Goal: Task Accomplishment & Management: Manage account settings

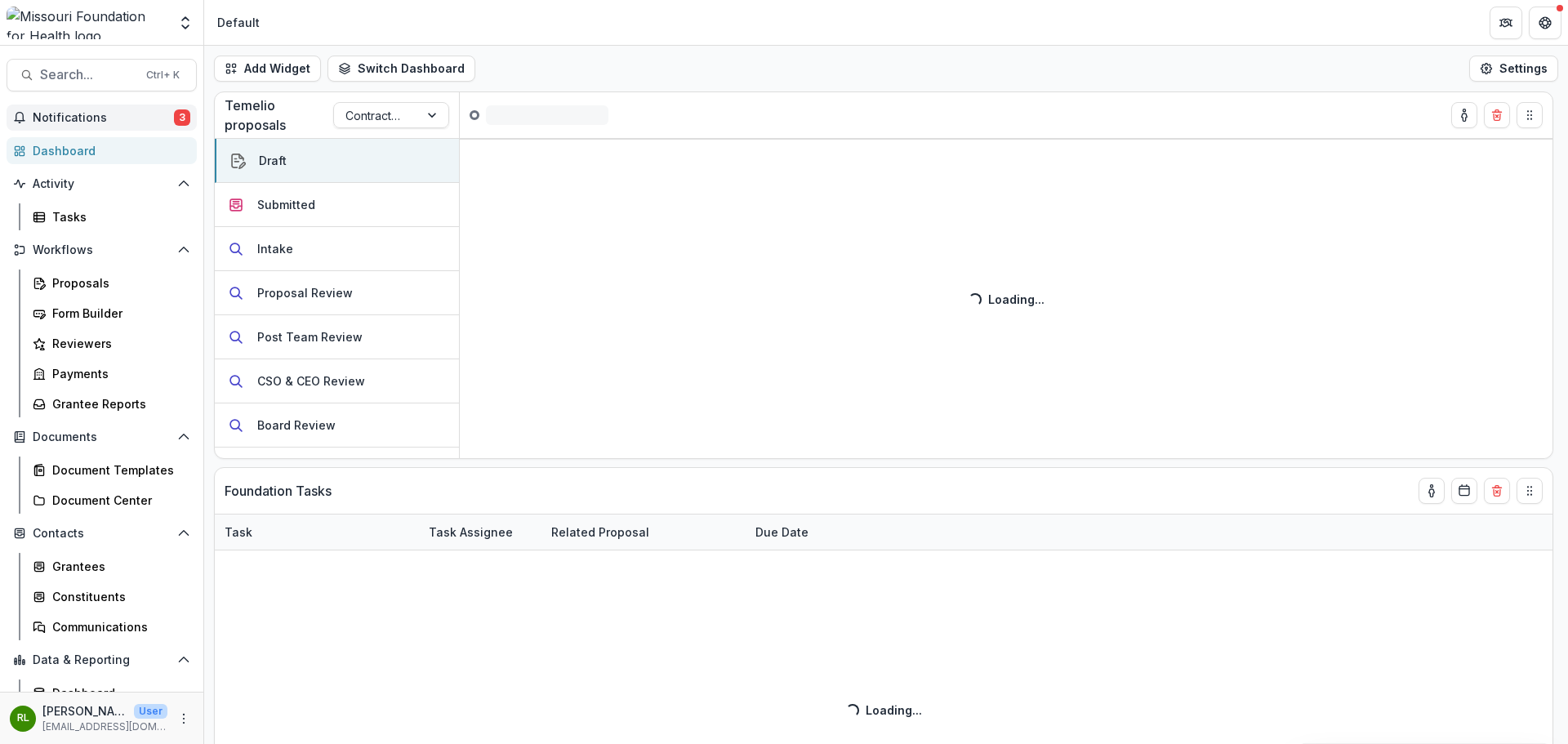
click at [121, 126] on button "Notifications 3" at bounding box center [101, 117] width 190 height 26
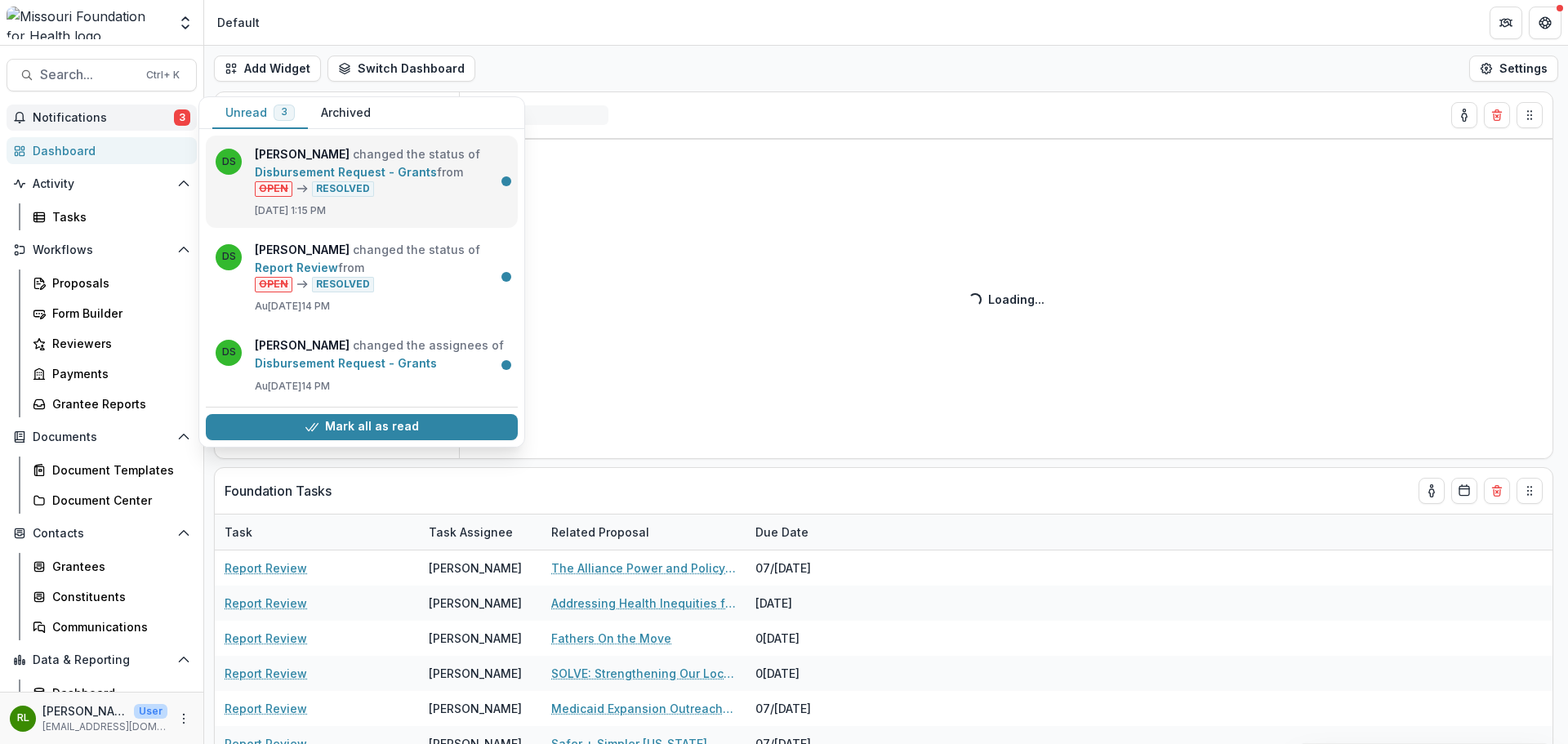
click at [401, 178] on link "Disbursement Request - Grants" at bounding box center [345, 172] width 182 height 14
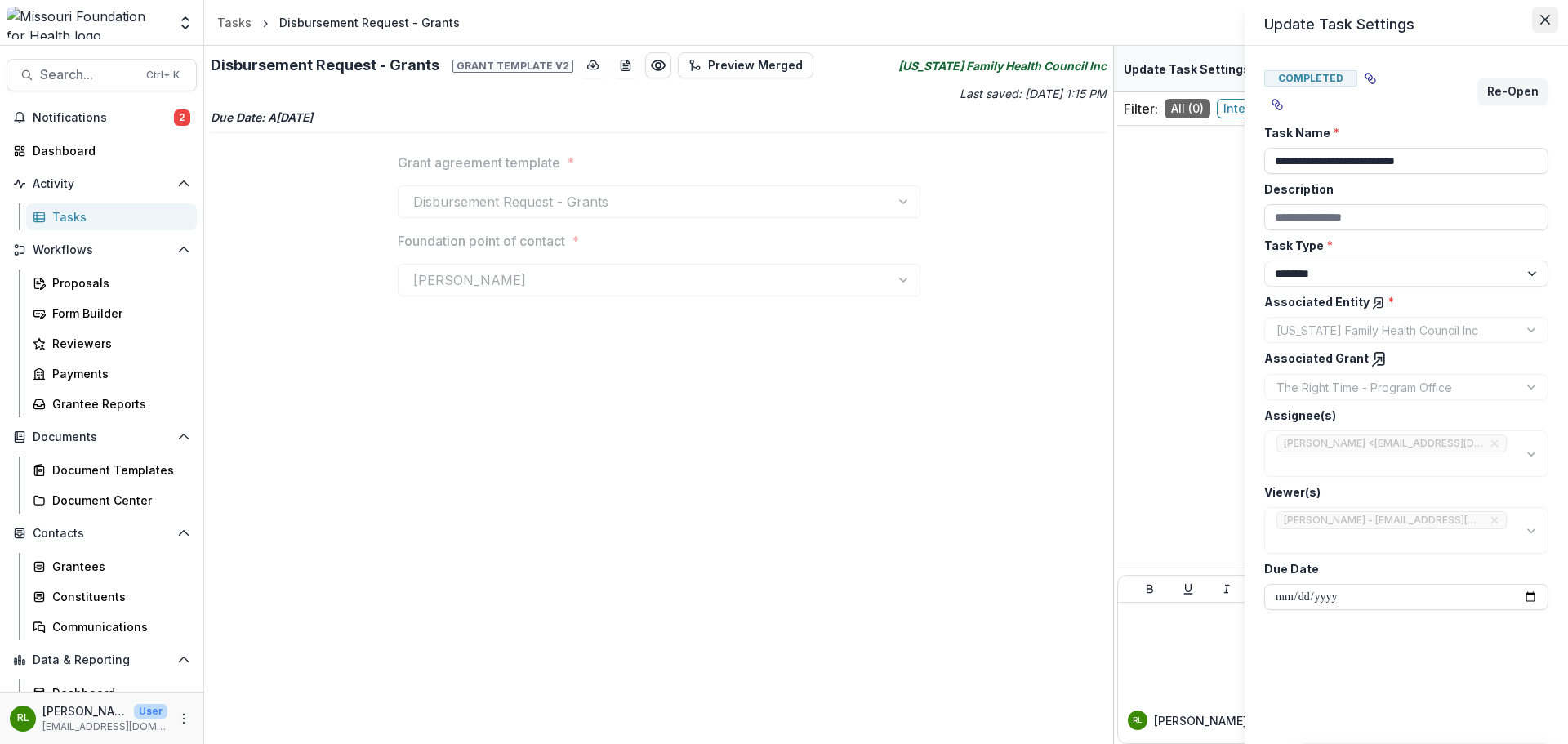
click at [1533, 27] on button "Close" at bounding box center [1545, 20] width 26 height 26
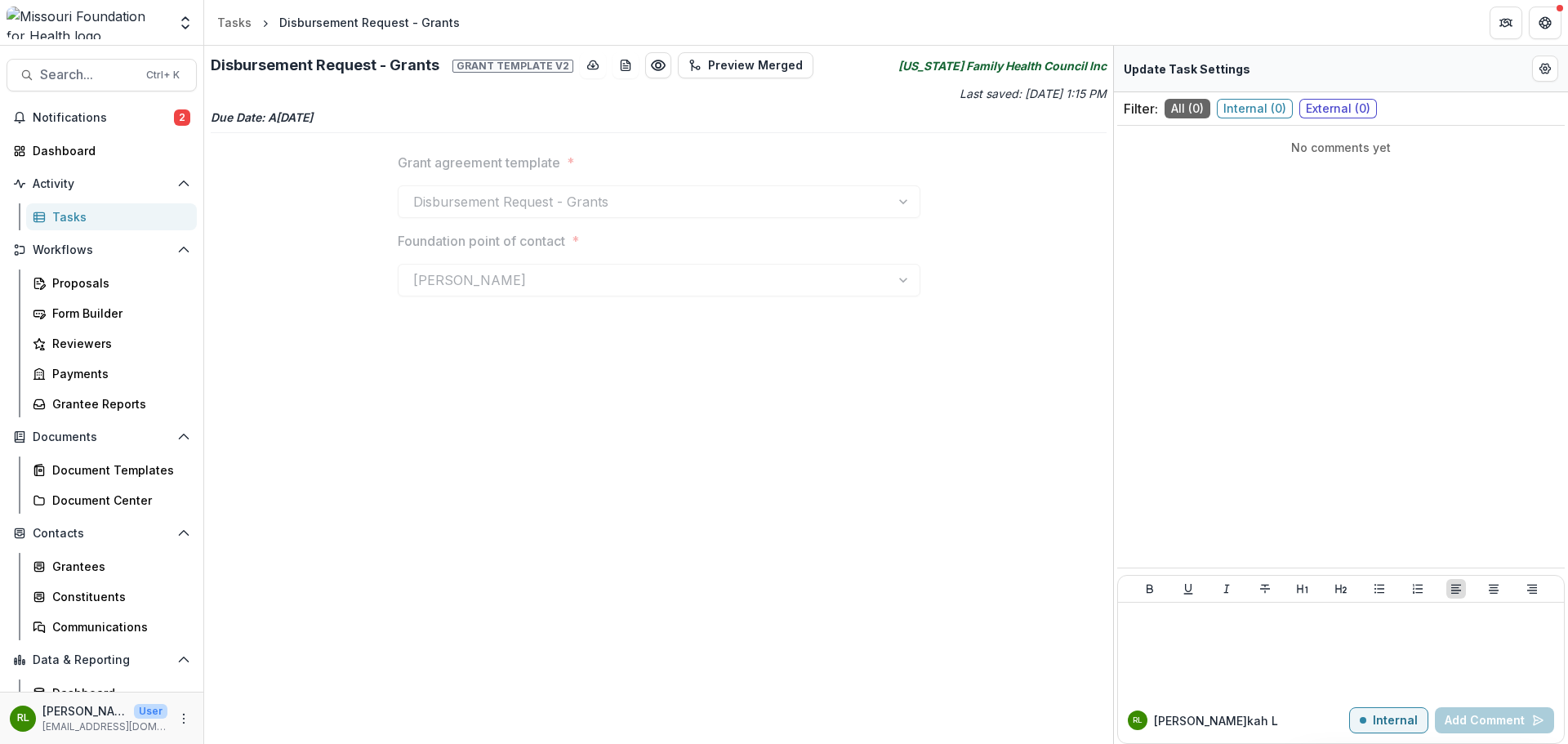
click at [238, 102] on div "Disbursement Request - Grants Grant template v2 Preview Merged [US_STATE] Famil…" at bounding box center [659, 395] width 909 height 698
click at [240, 20] on div "Tasks" at bounding box center [234, 22] width 34 height 18
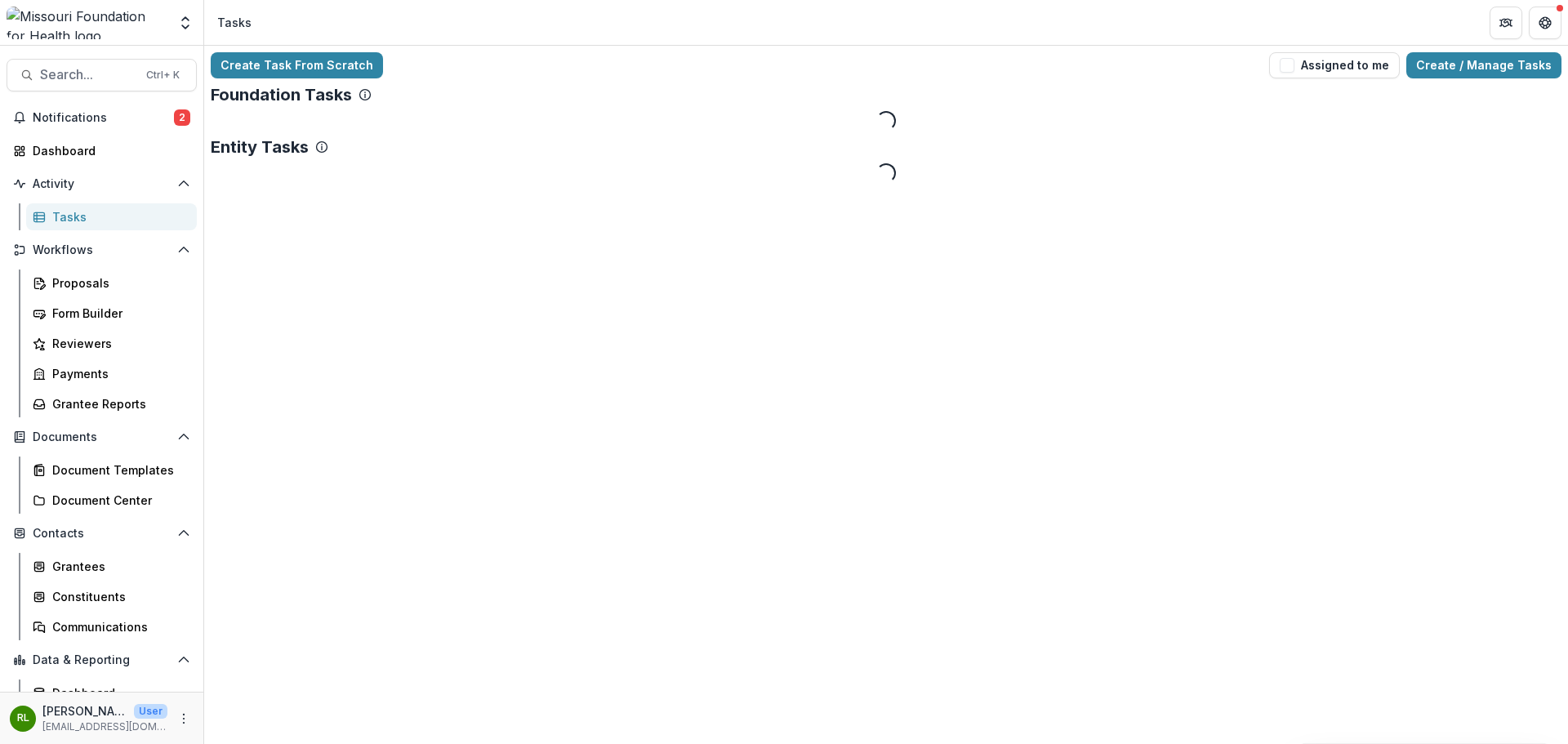
click at [123, 95] on div "Search... Ctrl + K Notifications 2 Dashboard Activity Tasks Workflows Proposals…" at bounding box center [101, 395] width 204 height 698
click at [109, 114] on span "Notifications" at bounding box center [102, 118] width 141 height 14
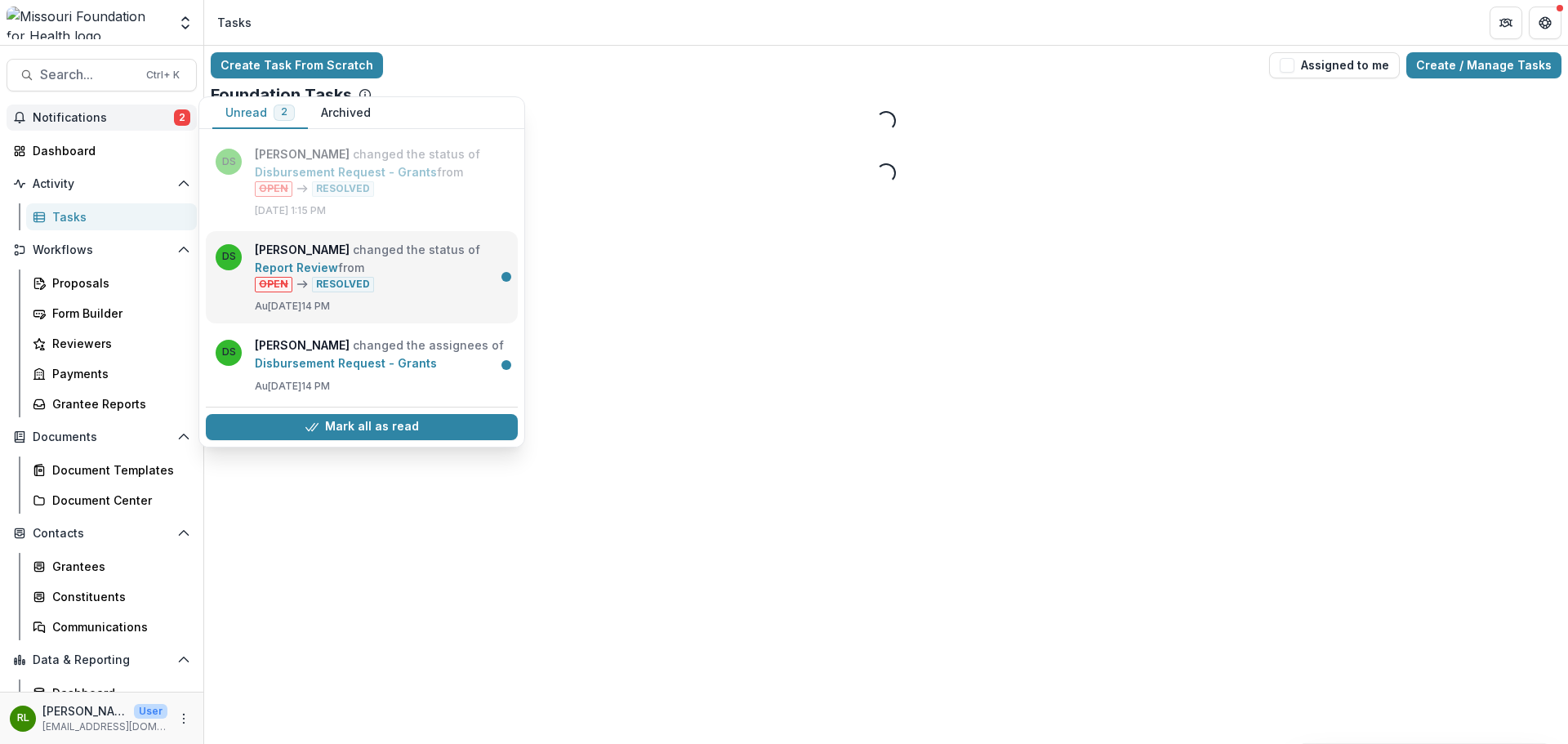
click at [339, 272] on link "Report Review" at bounding box center [296, 267] width 83 height 14
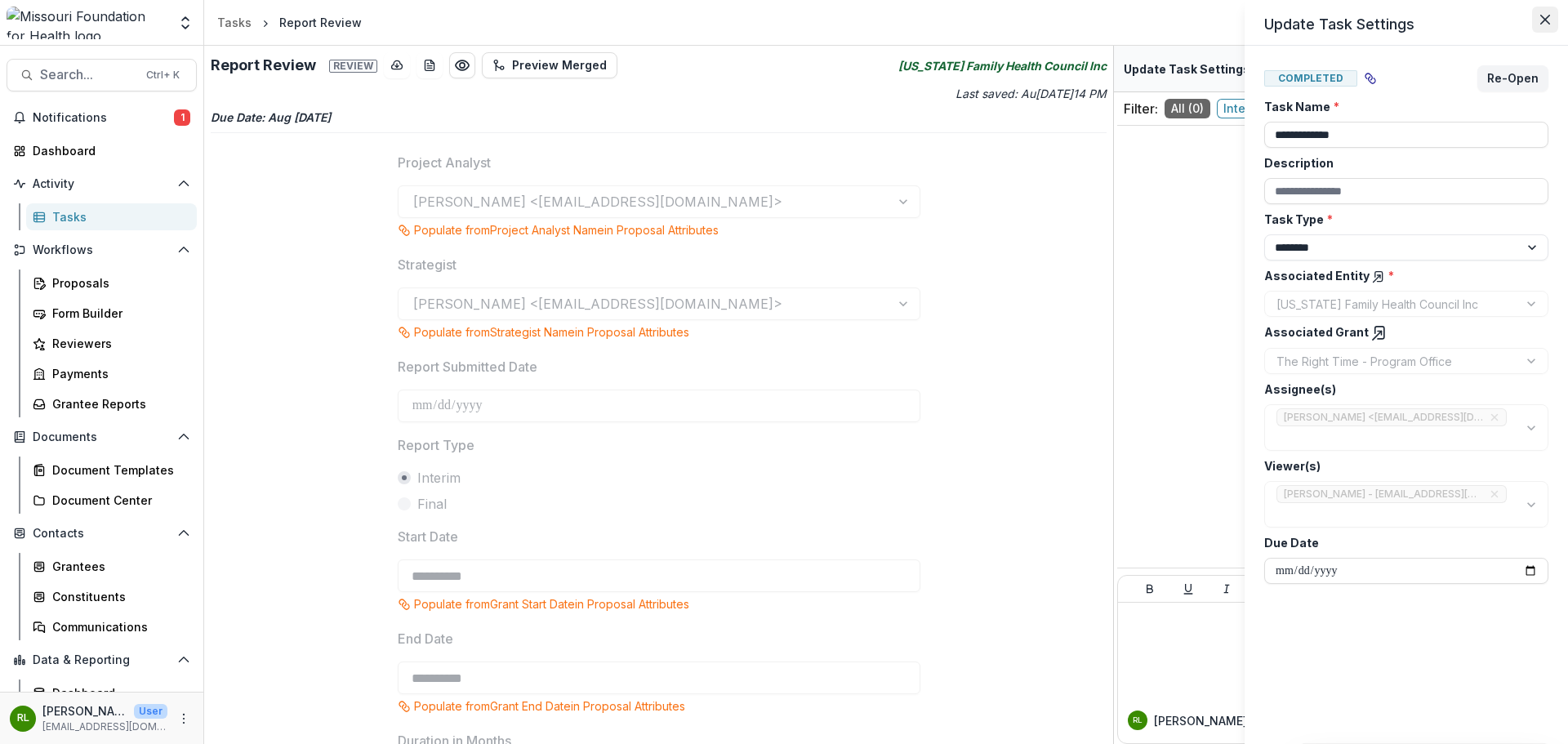
click at [1549, 11] on button "Close" at bounding box center [1545, 20] width 26 height 26
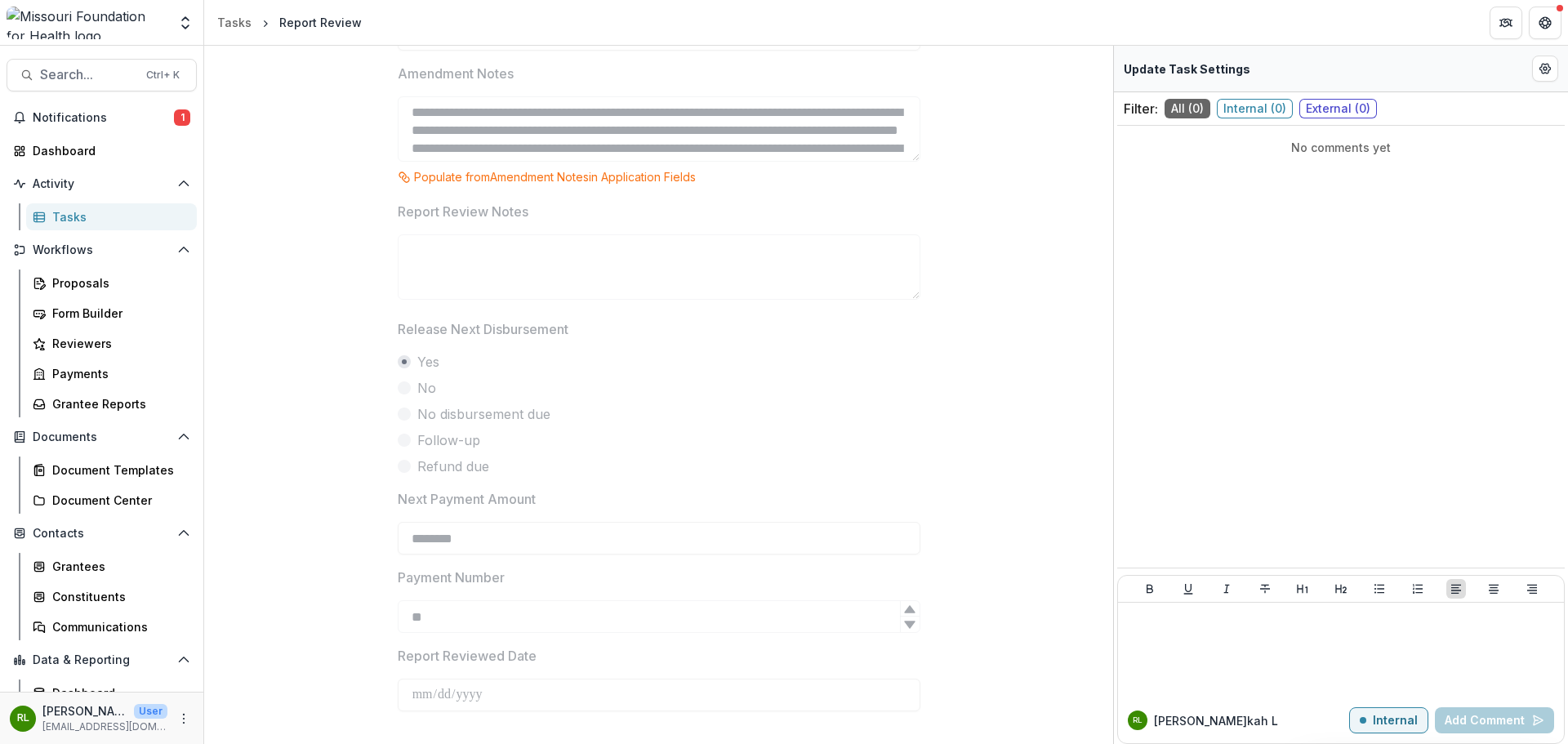
scroll to position [23, 0]
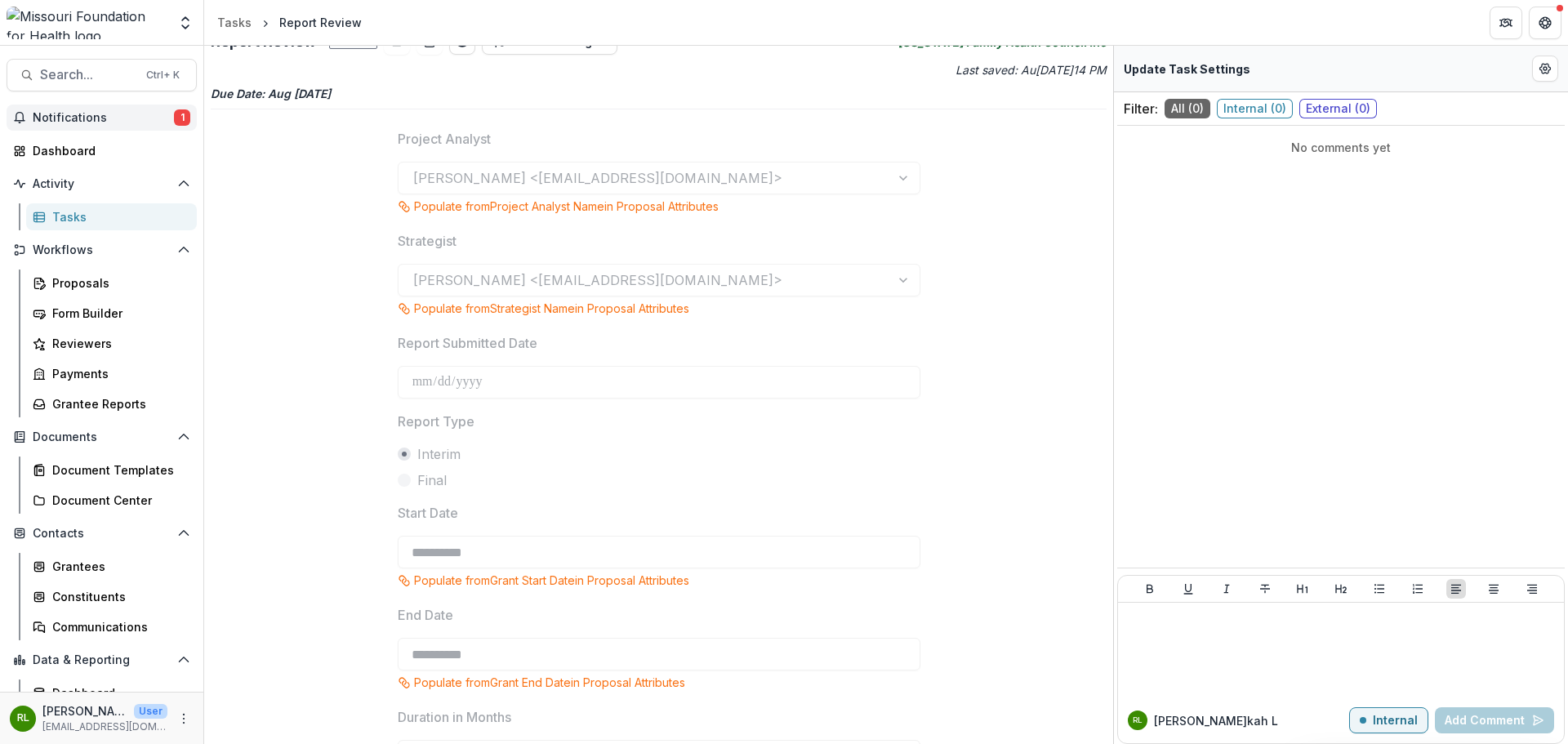
click at [142, 113] on span "Notifications" at bounding box center [102, 118] width 141 height 14
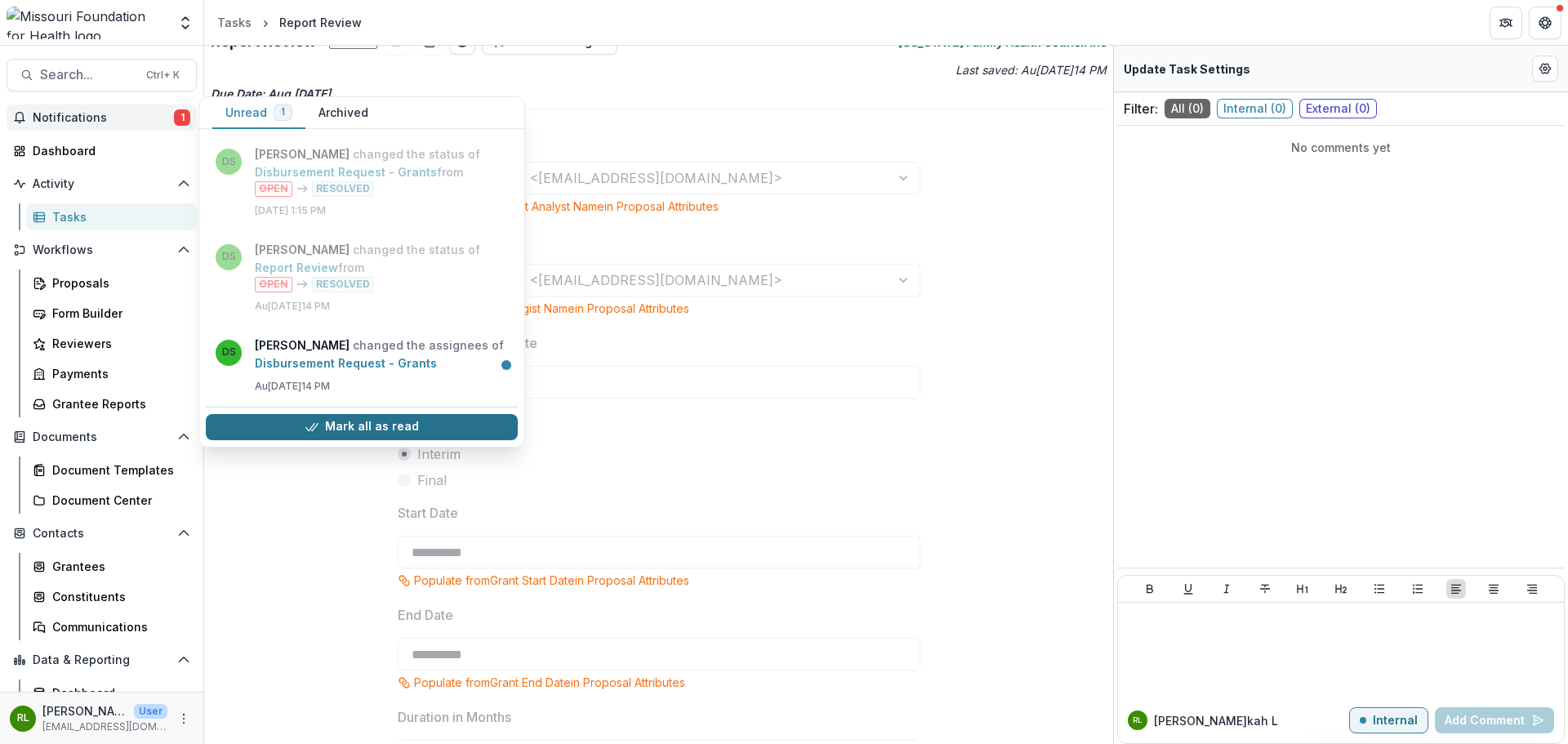
click at [317, 421] on icon "button" at bounding box center [311, 426] width 13 height 13
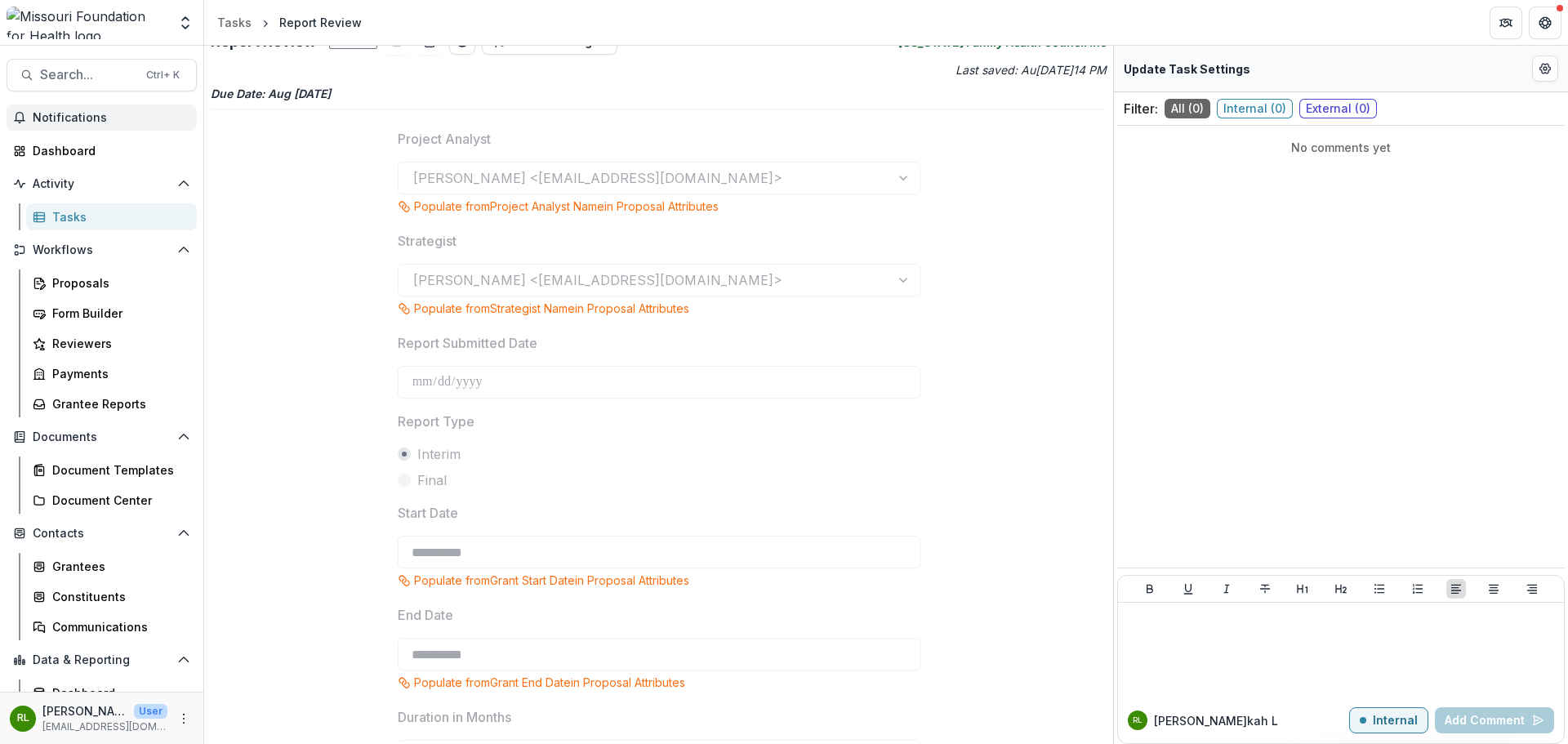
click at [76, 216] on div "Tasks" at bounding box center [118, 216] width 132 height 18
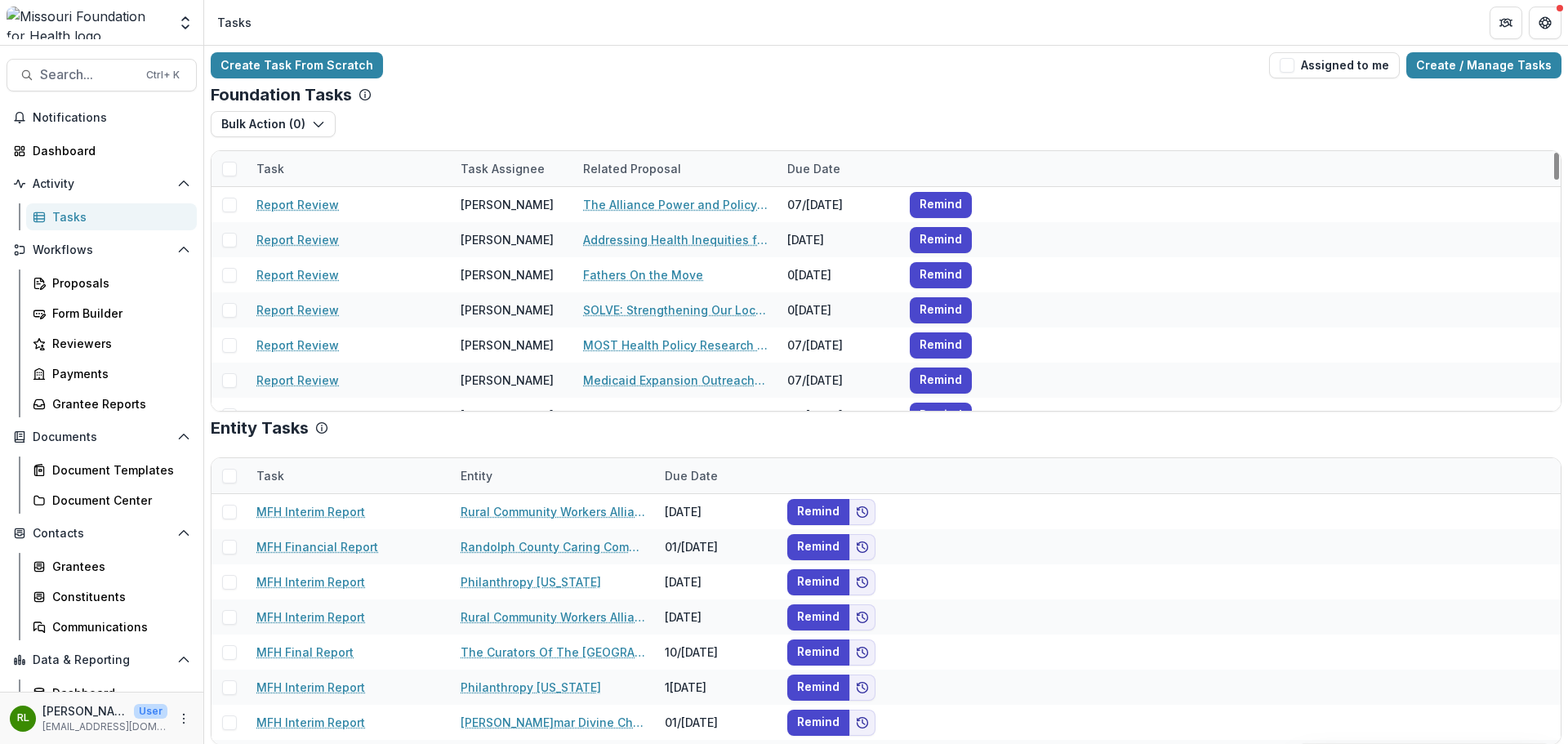
click at [238, 170] on div at bounding box center [229, 169] width 35 height 35
click at [1309, 67] on button "Assigned to me" at bounding box center [1335, 65] width 131 height 26
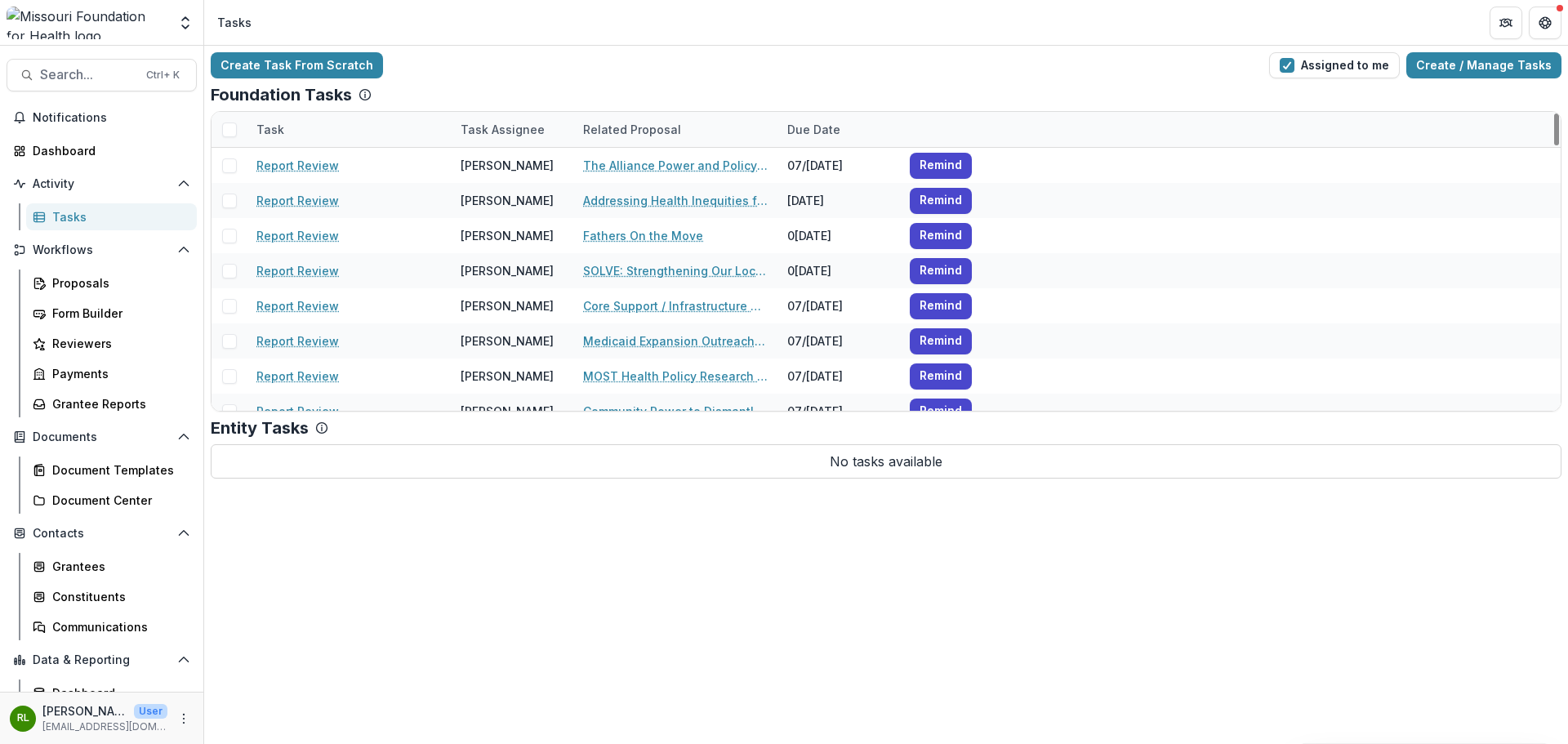
click at [233, 135] on span at bounding box center [229, 130] width 15 height 15
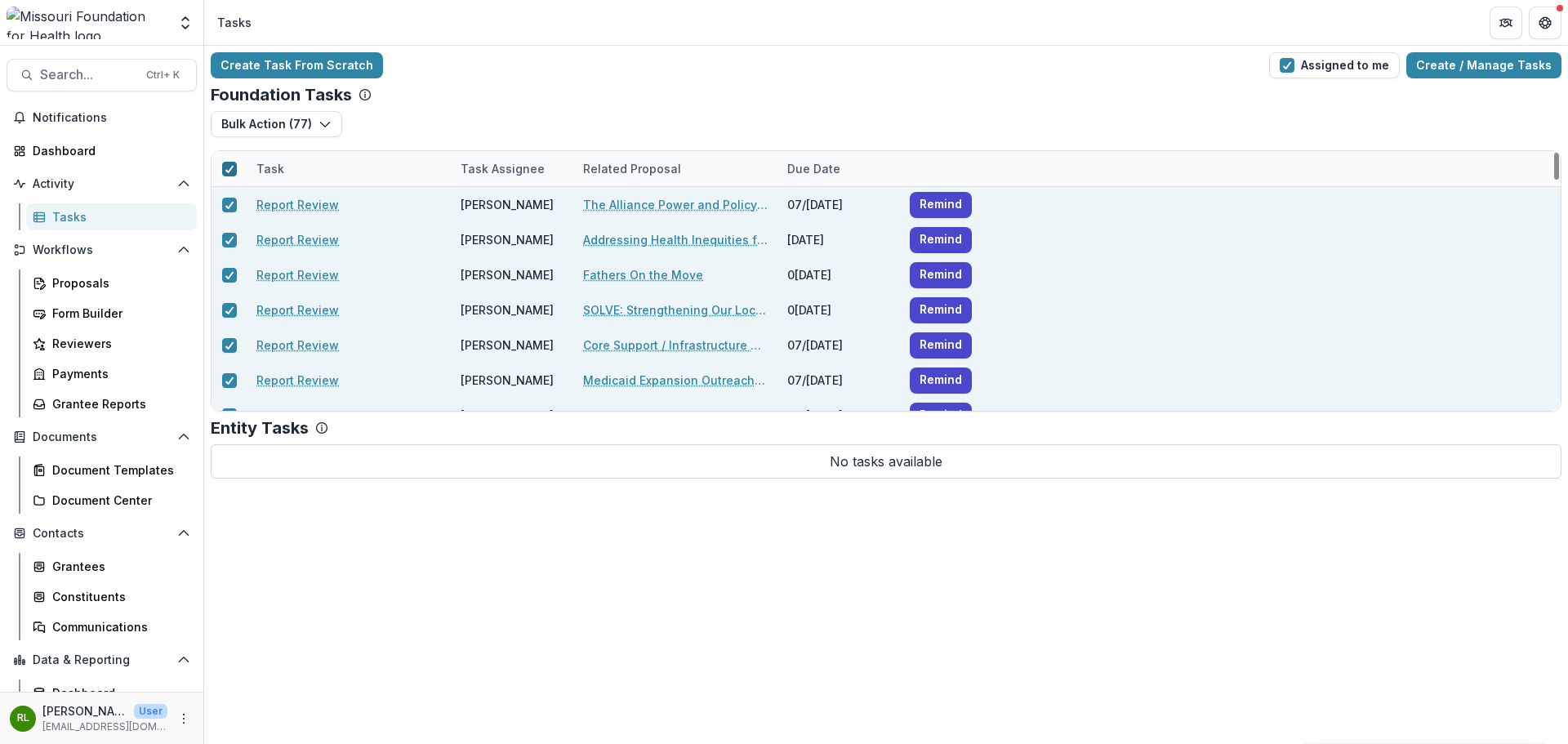
click at [224, 171] on icon at bounding box center [229, 169] width 10 height 8
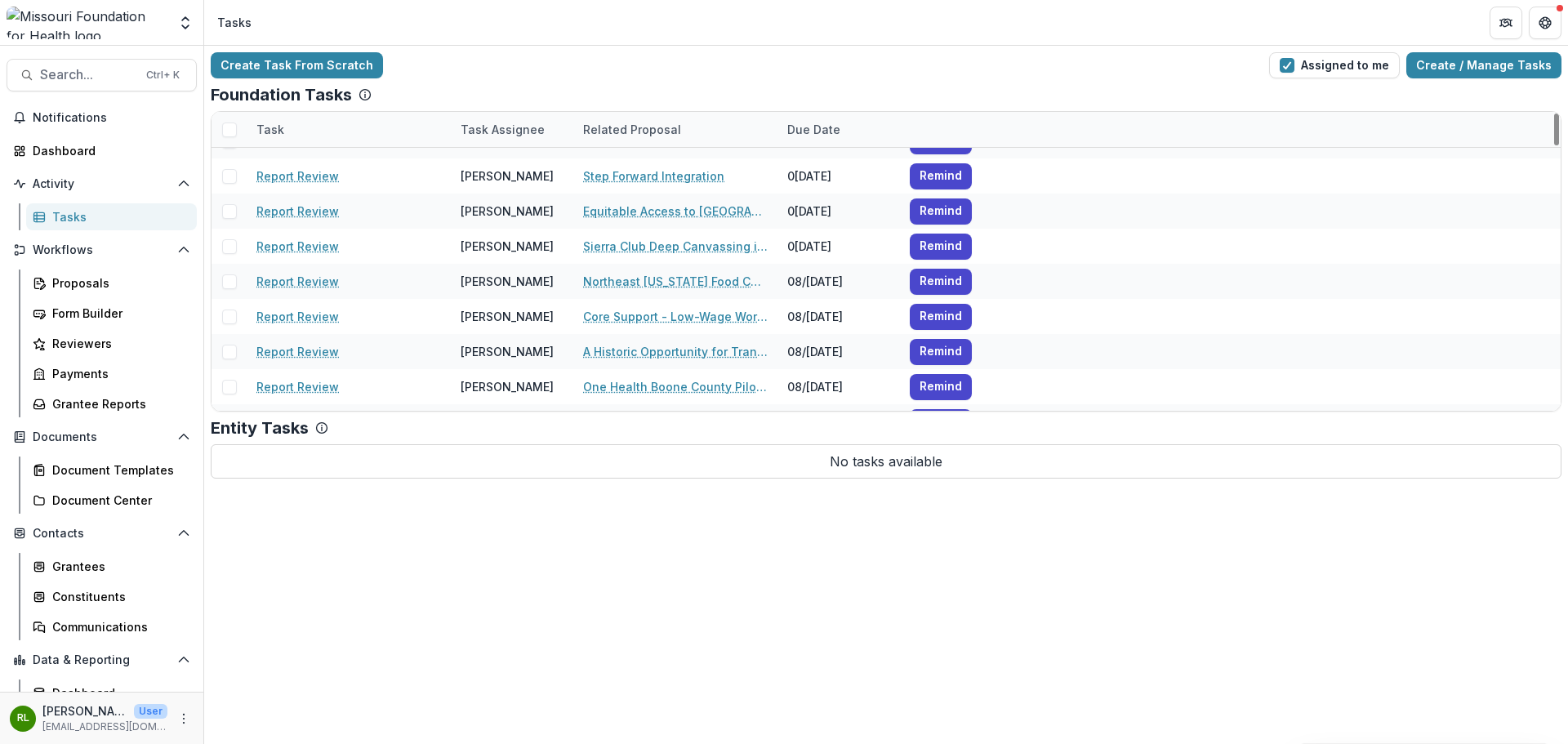
scroll to position [970, 0]
click at [827, 124] on div "Due Date" at bounding box center [814, 130] width 73 height 18
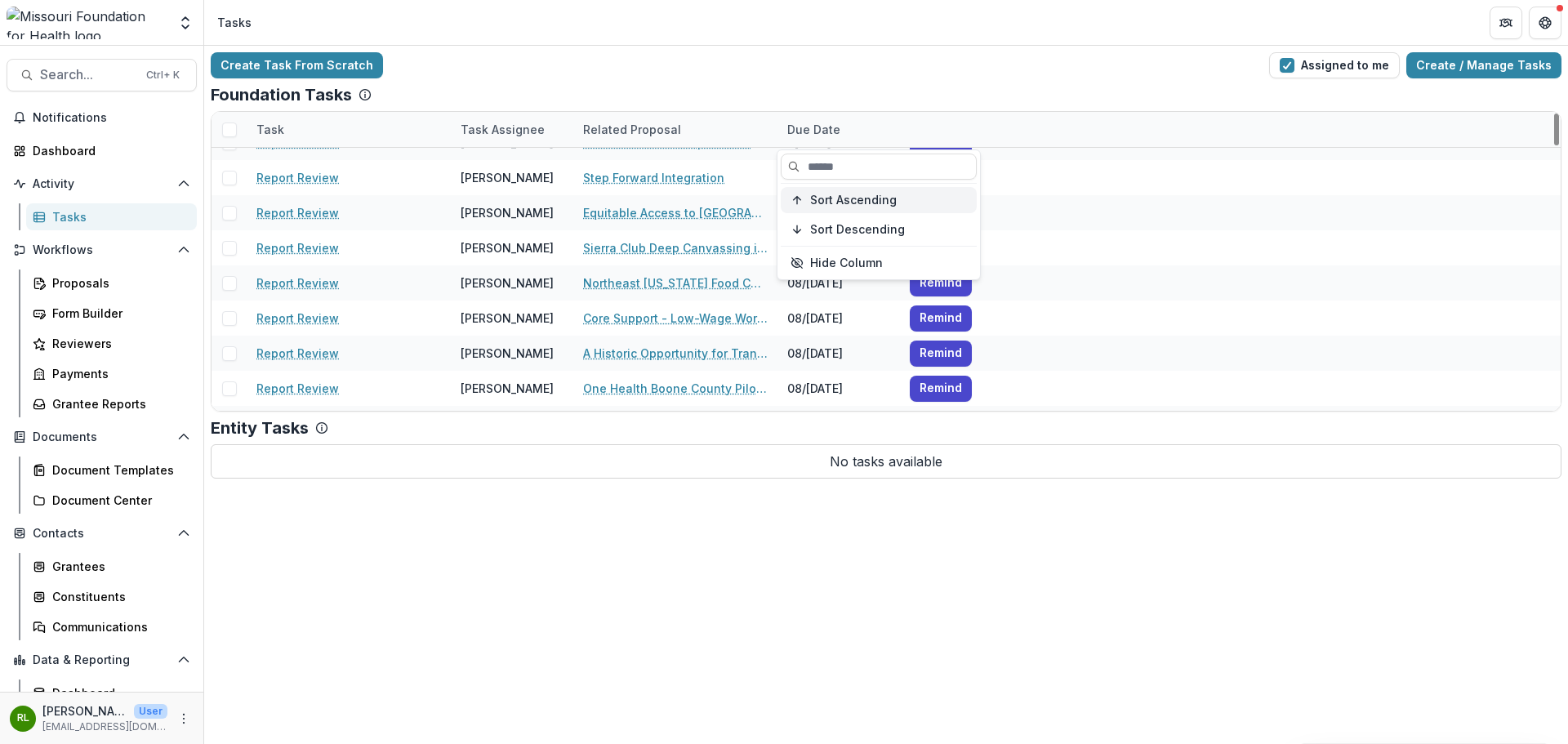
click at [890, 207] on span "Sort Ascending" at bounding box center [853, 200] width 87 height 14
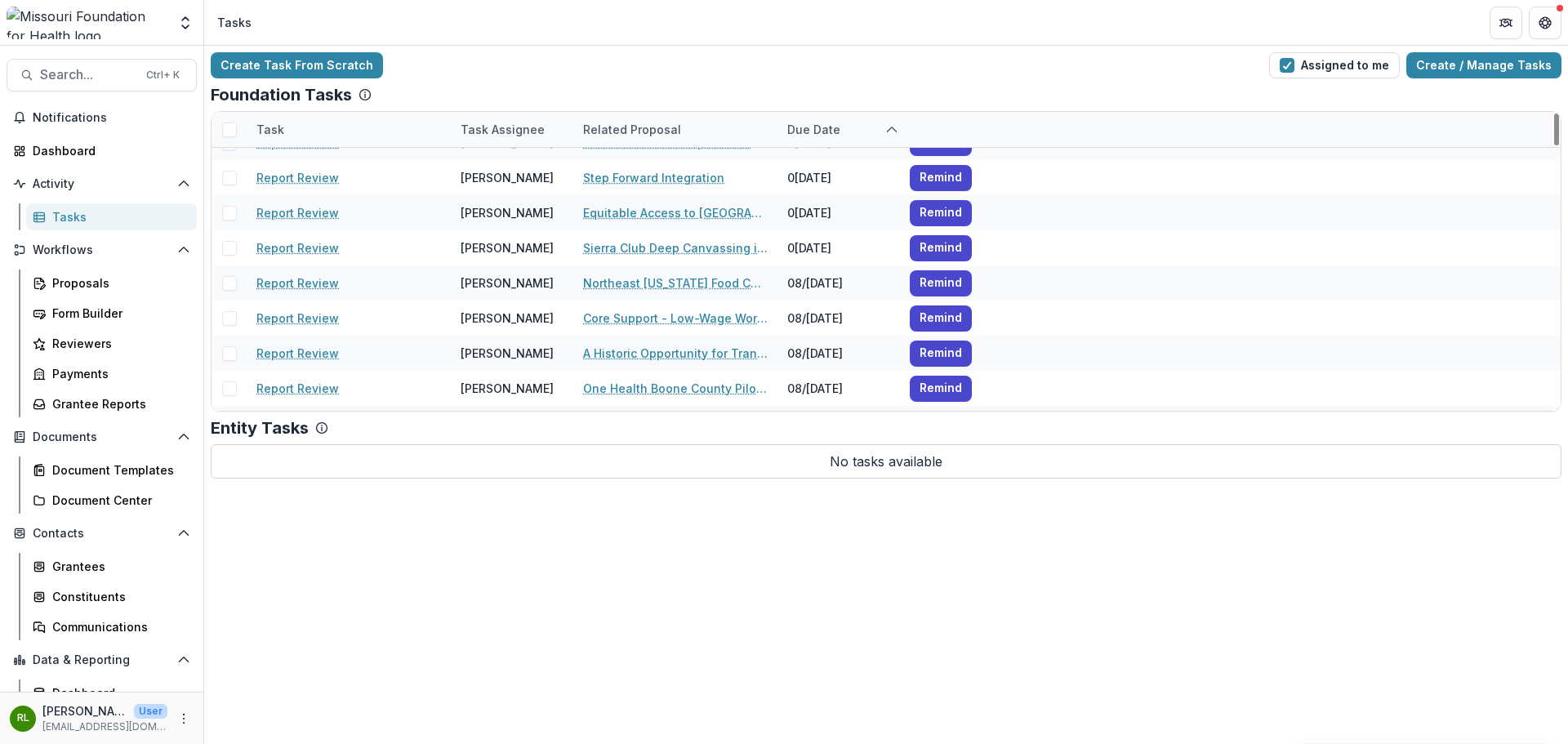
click at [828, 91] on div "Foundation Tasks" at bounding box center [886, 95] width 1351 height 20
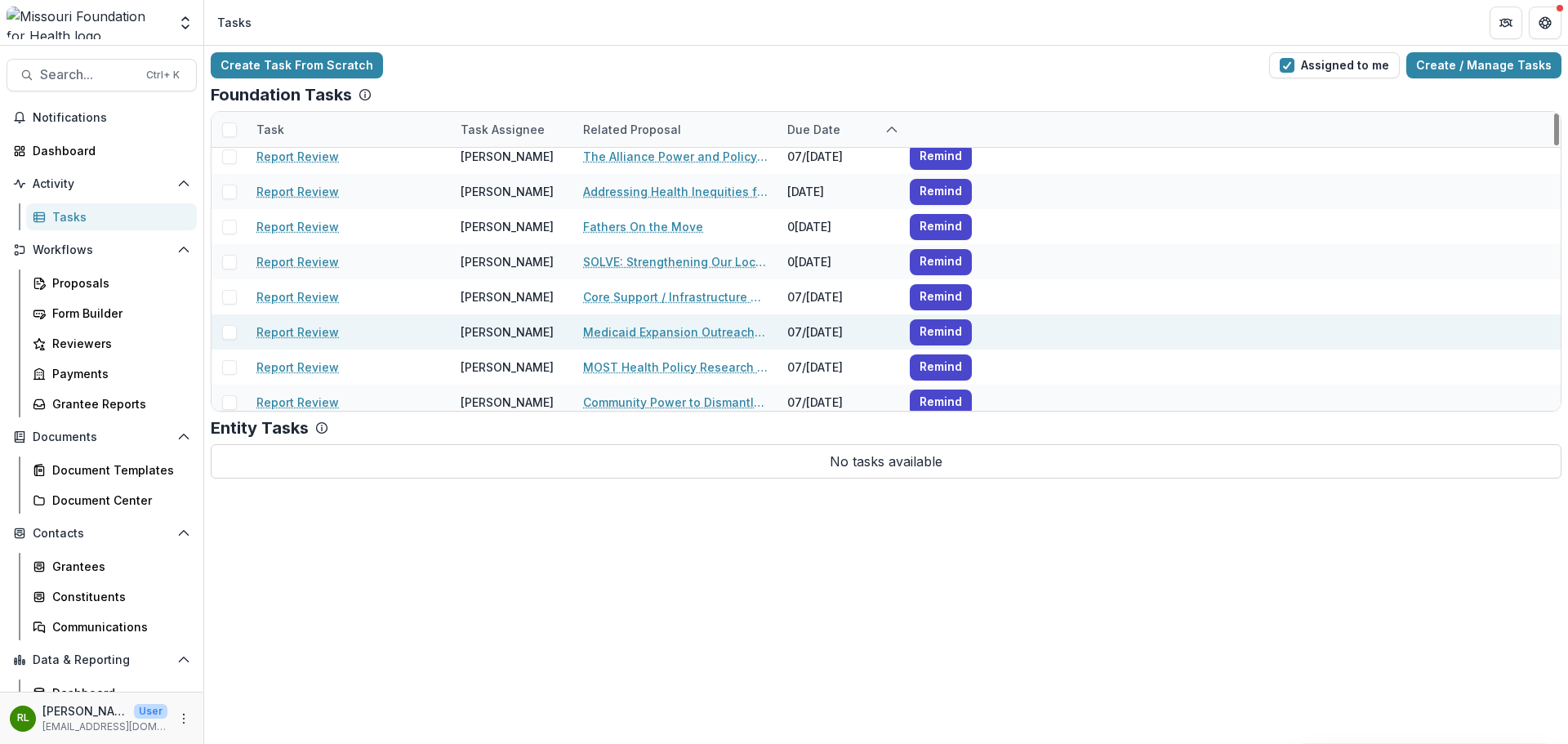
scroll to position [0, 0]
